Goal: Task Accomplishment & Management: Use online tool/utility

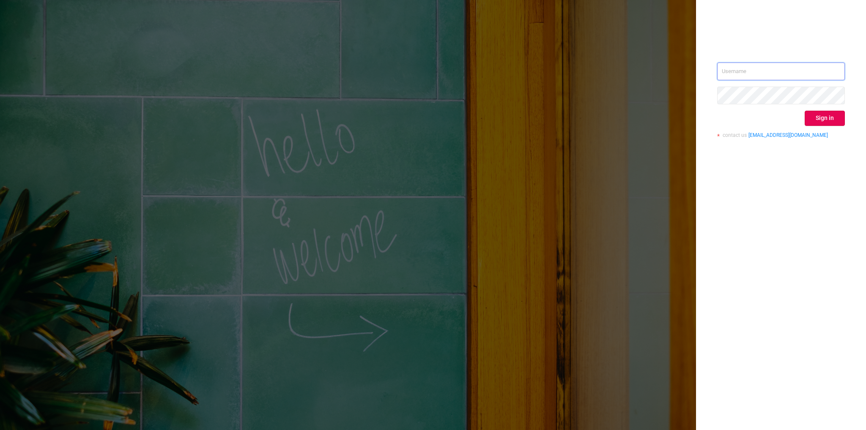
click at [759, 73] on input "text" at bounding box center [781, 72] width 128 height 18
type input "[EMAIL_ADDRESS][DOMAIN_NAME]"
click at [823, 125] on button "Sign in" at bounding box center [825, 118] width 40 height 15
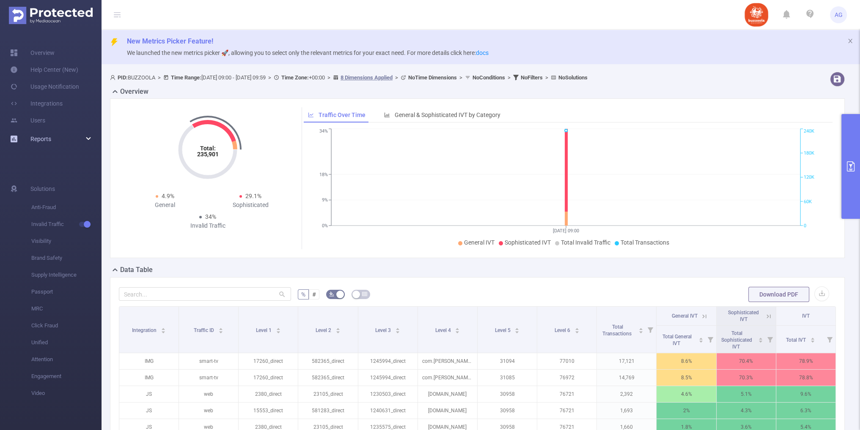
click at [61, 136] on div "Reports" at bounding box center [50, 139] width 101 height 17
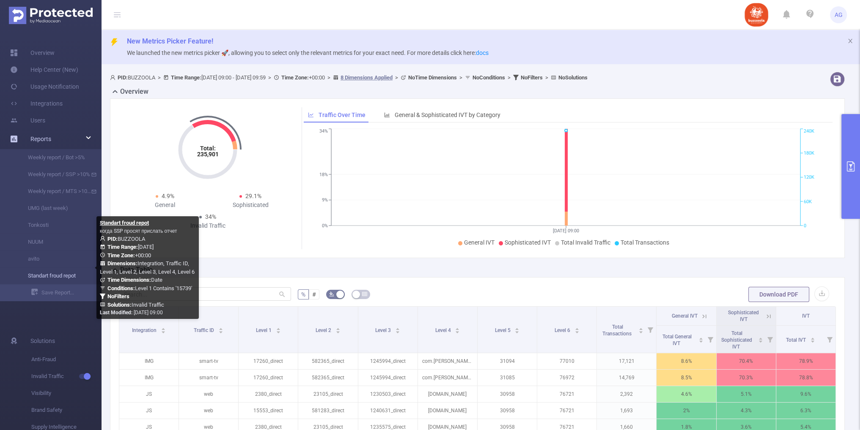
click at [54, 277] on link "Standart froud repot" at bounding box center [54, 276] width 74 height 17
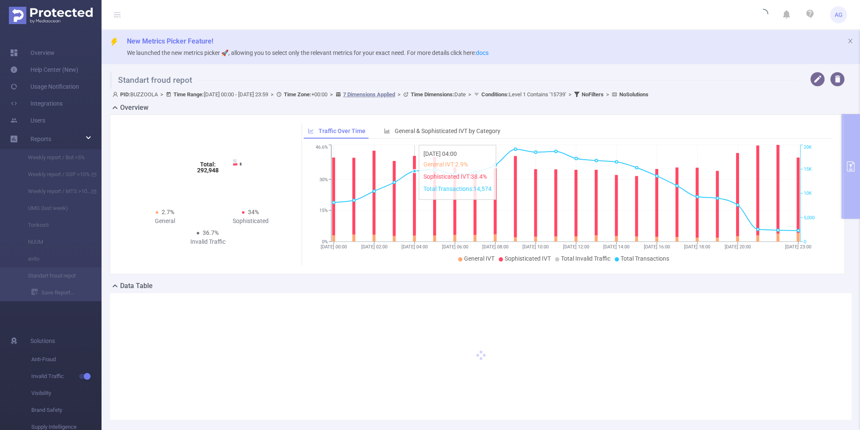
type input "[DATE] 00:00"
type input "[DATE] 23:59"
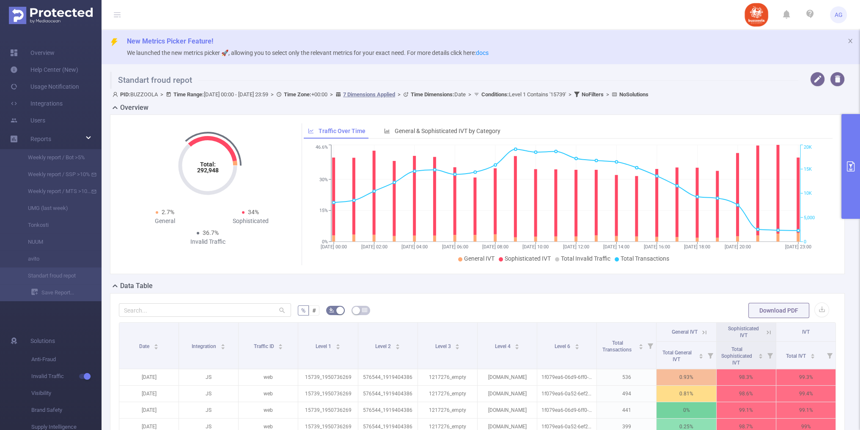
click at [851, 144] on button "primary" at bounding box center [850, 166] width 19 height 105
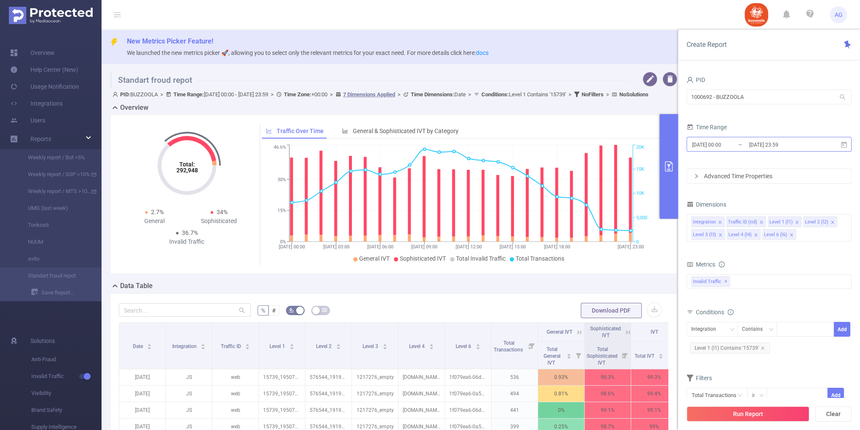
click at [747, 145] on input "[DATE] 00:00" at bounding box center [725, 144] width 68 height 11
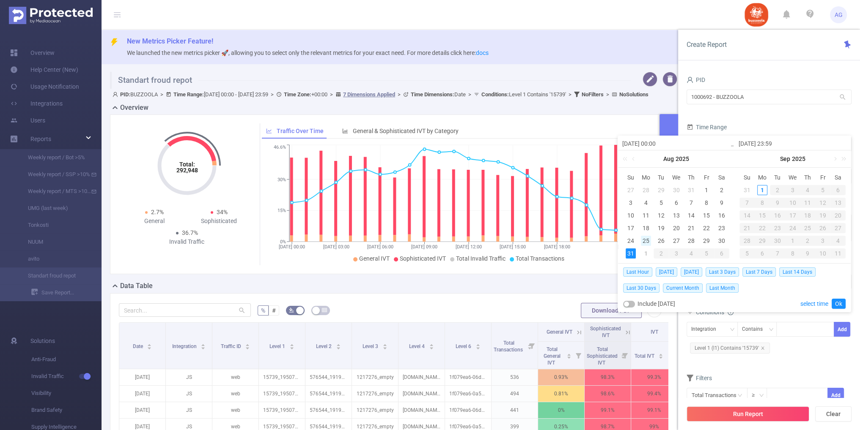
click at [643, 239] on div "25" at bounding box center [646, 241] width 10 height 10
click at [630, 254] on div "31" at bounding box center [630, 254] width 10 height 10
type input "[DATE] 00:00"
click at [842, 303] on link "Ok" at bounding box center [838, 304] width 14 height 10
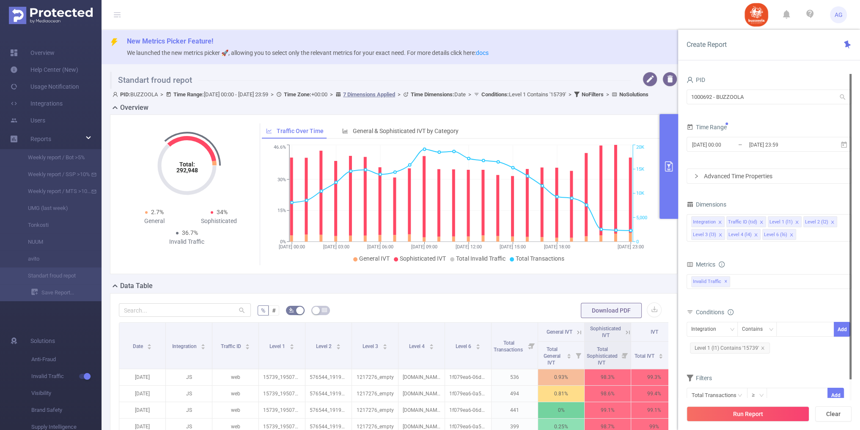
click at [747, 185] on div "PID 1000692 - BUZZOOLA 1000692 - BUZZOOLA Time Range [DATE] 00:00 _ [DATE] 23:5…" at bounding box center [768, 244] width 165 height 340
click at [750, 179] on div "Advanced Time Properties" at bounding box center [769, 176] width 164 height 14
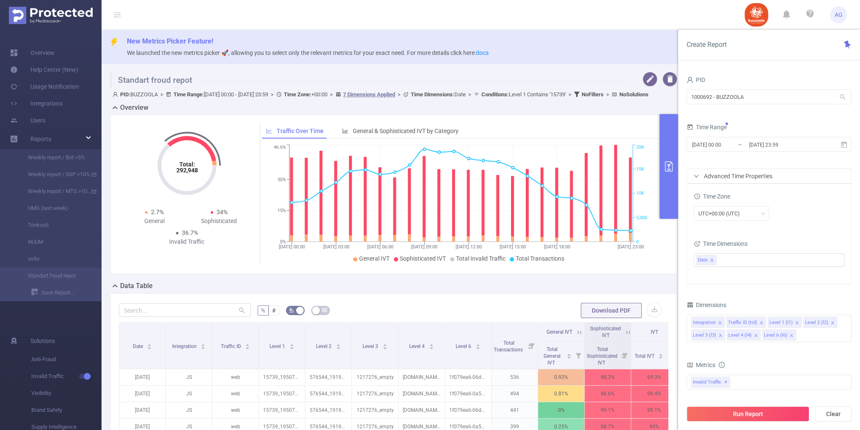
click at [752, 176] on div "Advanced Time Properties" at bounding box center [769, 176] width 164 height 14
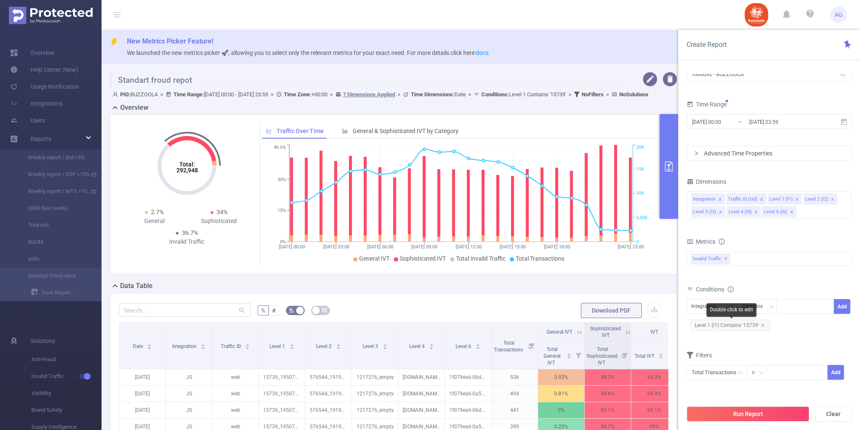
click at [763, 325] on span "Level 1 (l1) Contains '15739'" at bounding box center [730, 325] width 80 height 11
click at [757, 413] on button "Run Report" at bounding box center [747, 414] width 123 height 15
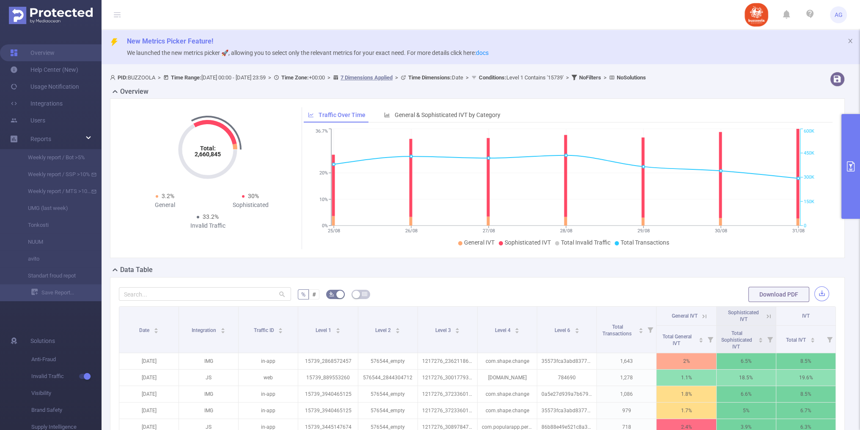
click at [816, 295] on button "button" at bounding box center [821, 294] width 15 height 15
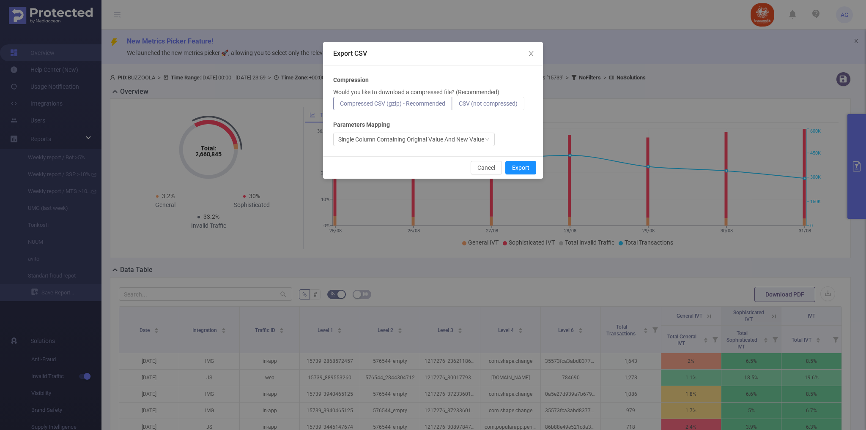
click at [509, 102] on span "CSV (not compressed)" at bounding box center [488, 103] width 59 height 7
click at [459, 106] on input "CSV (not compressed)" at bounding box center [459, 106] width 0 height 0
click at [522, 170] on button "Export" at bounding box center [520, 168] width 31 height 14
